Goal: Task Accomplishment & Management: Manage account settings

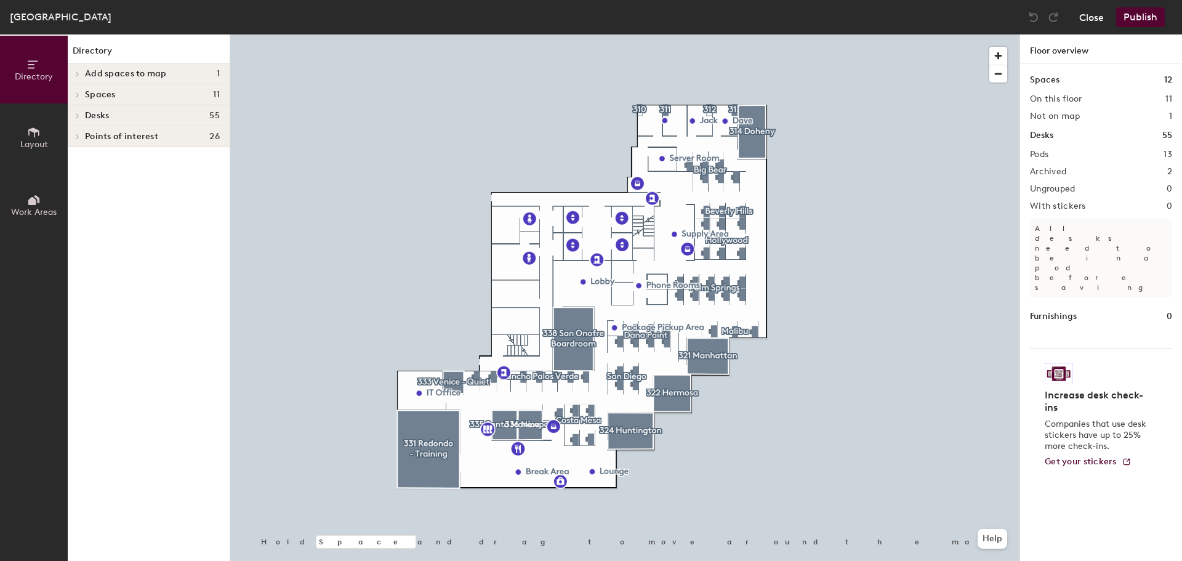
click at [1097, 12] on button "Close" at bounding box center [1091, 17] width 25 height 20
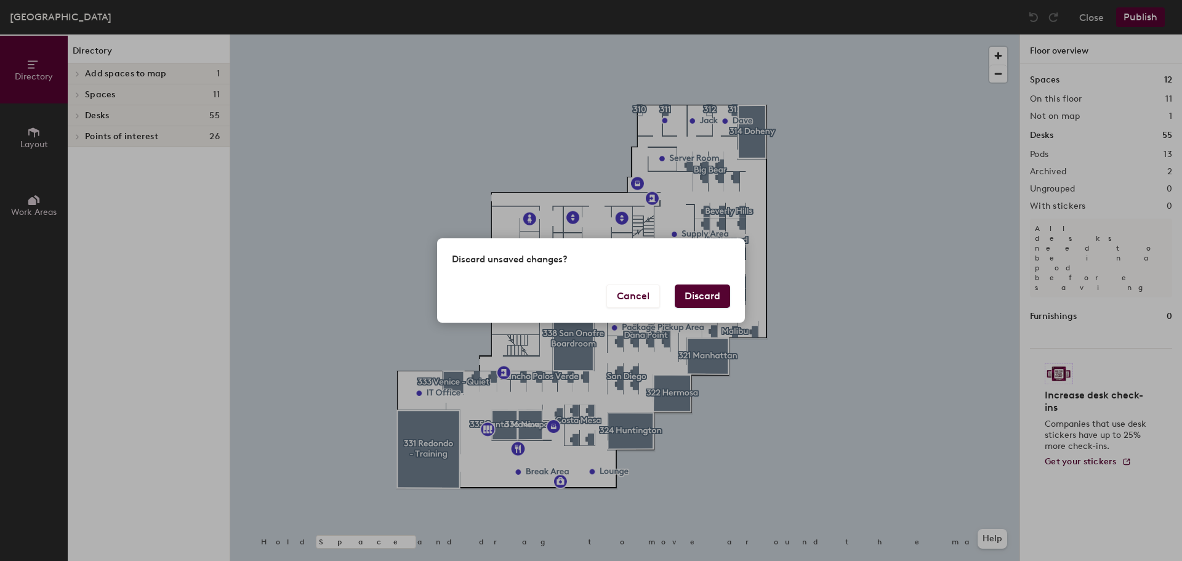
click at [688, 296] on button "Discard" at bounding box center [702, 295] width 55 height 23
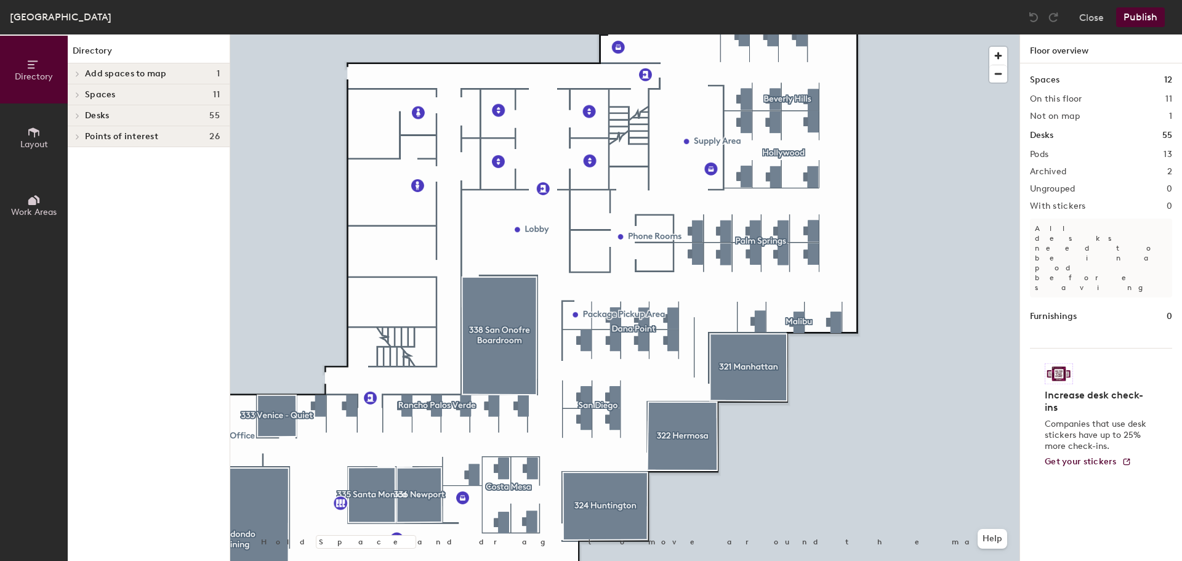
click at [118, 116] on h4 "Desks 55" at bounding box center [152, 116] width 135 height 10
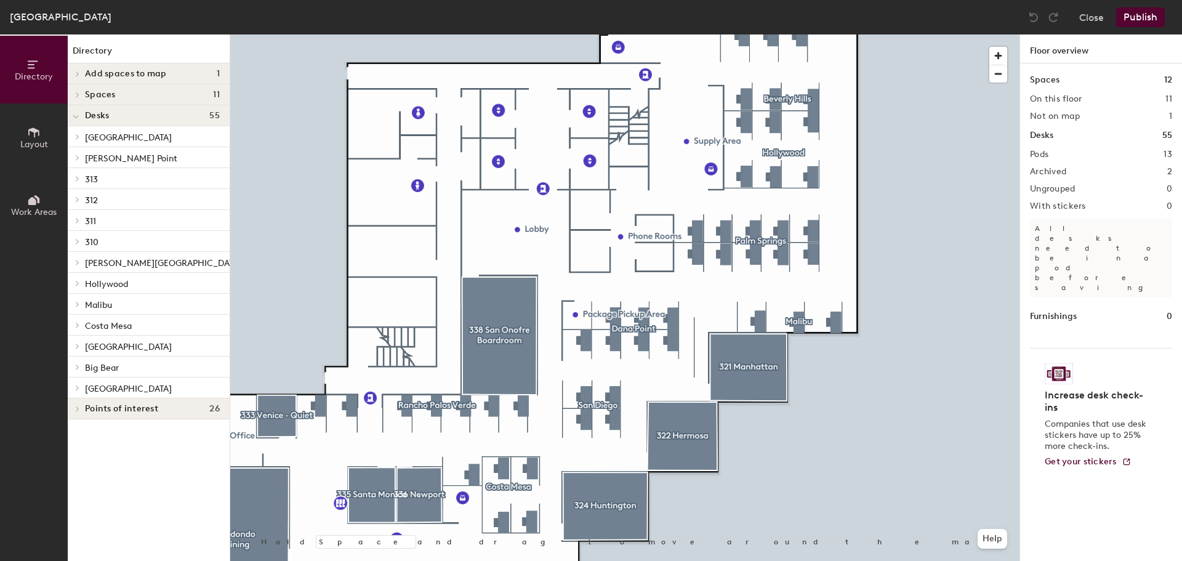
click at [90, 155] on span "[PERSON_NAME] Point" at bounding box center [131, 158] width 92 height 10
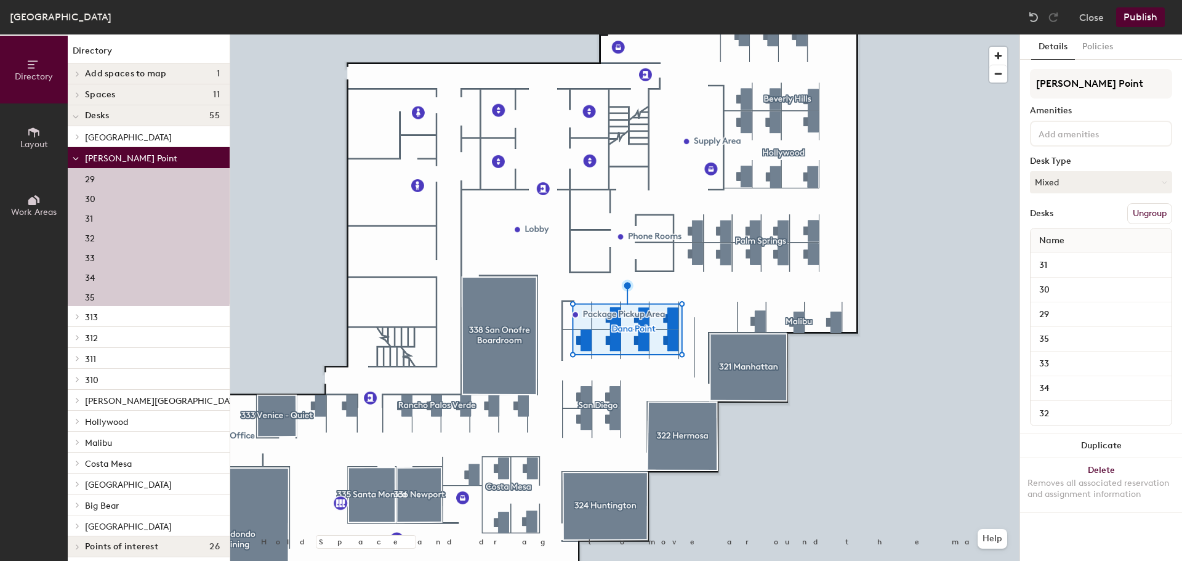
click at [97, 198] on div "30" at bounding box center [149, 198] width 162 height 20
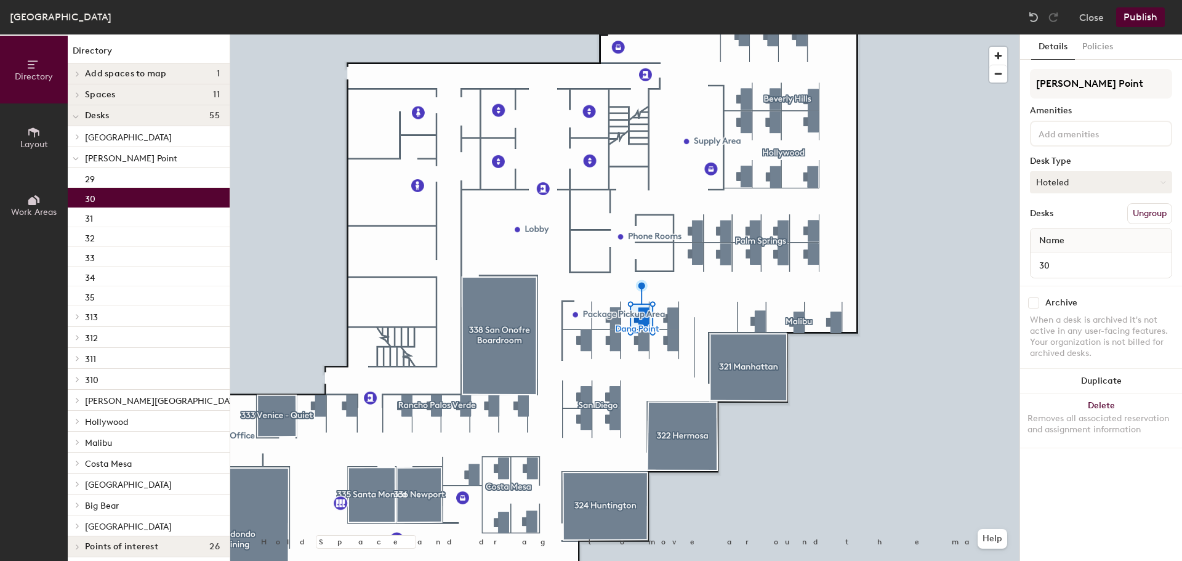
click at [1112, 182] on button "Hoteled" at bounding box center [1101, 182] width 142 height 22
click at [1085, 225] on div "Assigned" at bounding box center [1092, 220] width 123 height 18
click at [1148, 22] on button "Publish" at bounding box center [1140, 17] width 49 height 20
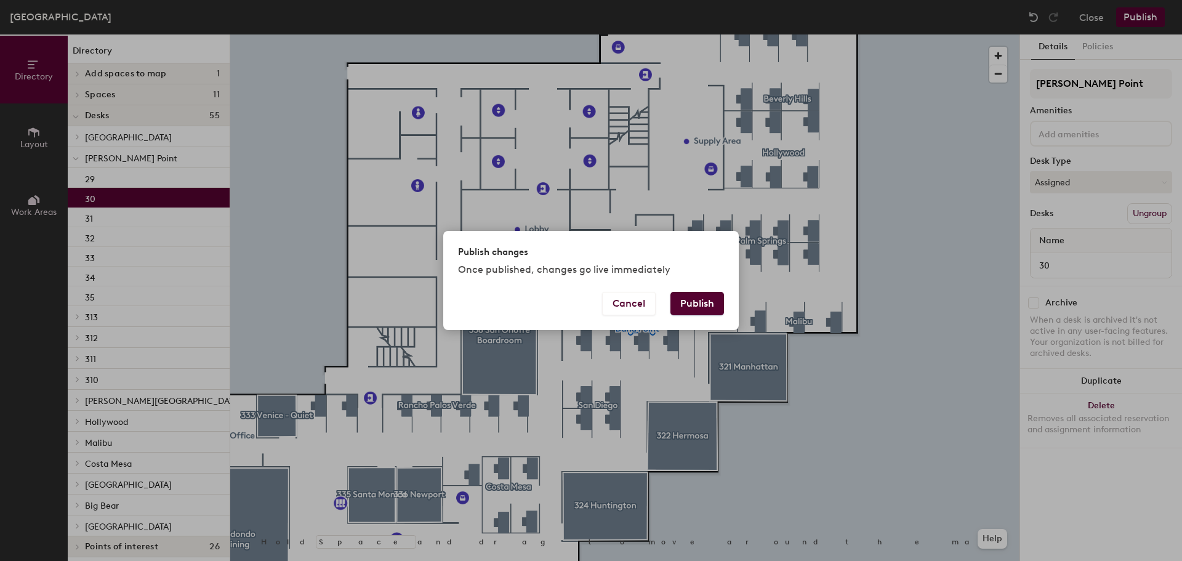
click at [685, 303] on button "Publish" at bounding box center [697, 303] width 54 height 23
